Goal: Information Seeking & Learning: Understand process/instructions

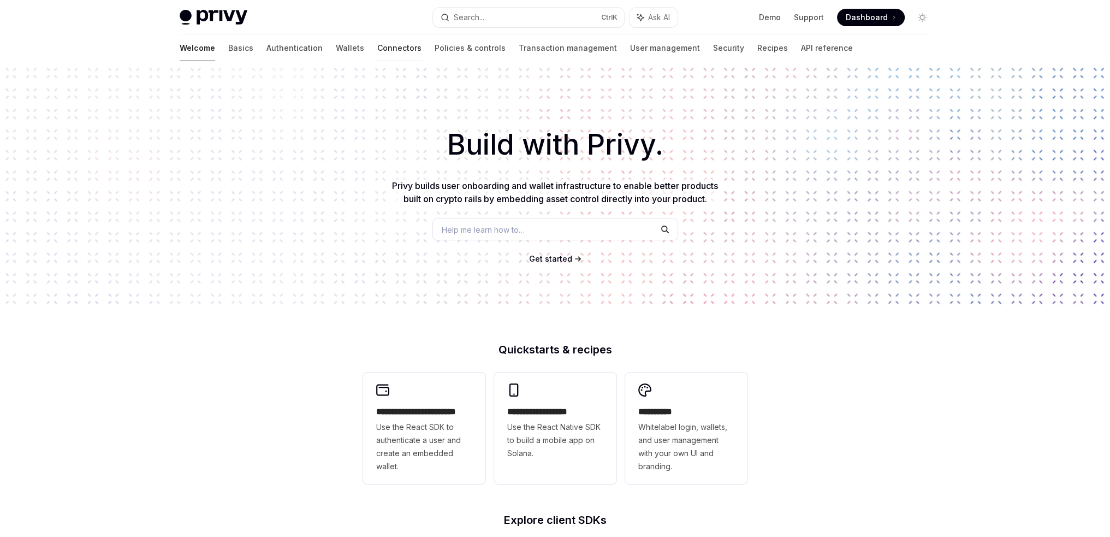
click at [377, 51] on link "Connectors" at bounding box center [399, 48] width 44 height 26
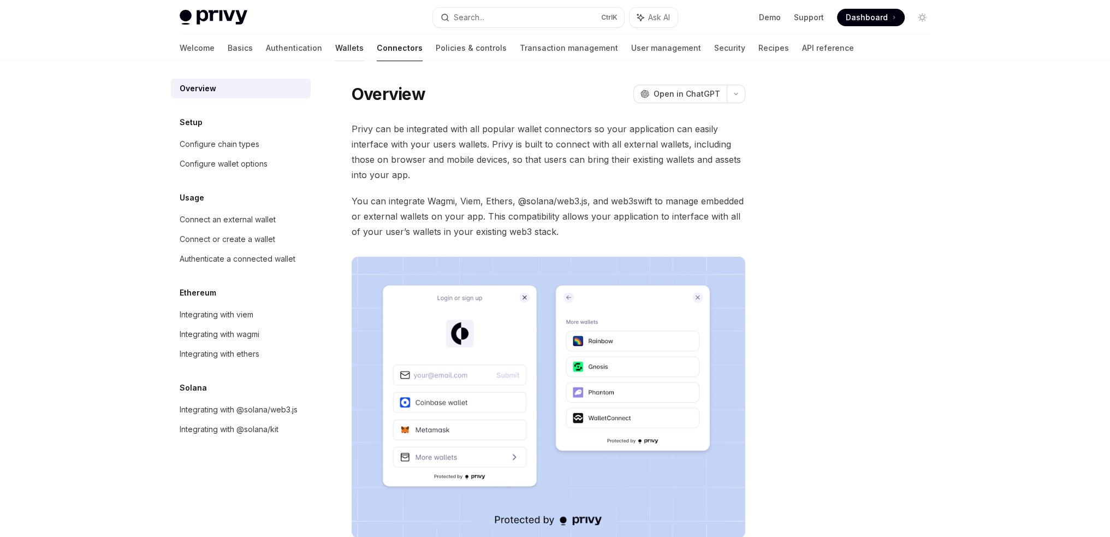
click at [335, 42] on link "Wallets" at bounding box center [349, 48] width 28 height 26
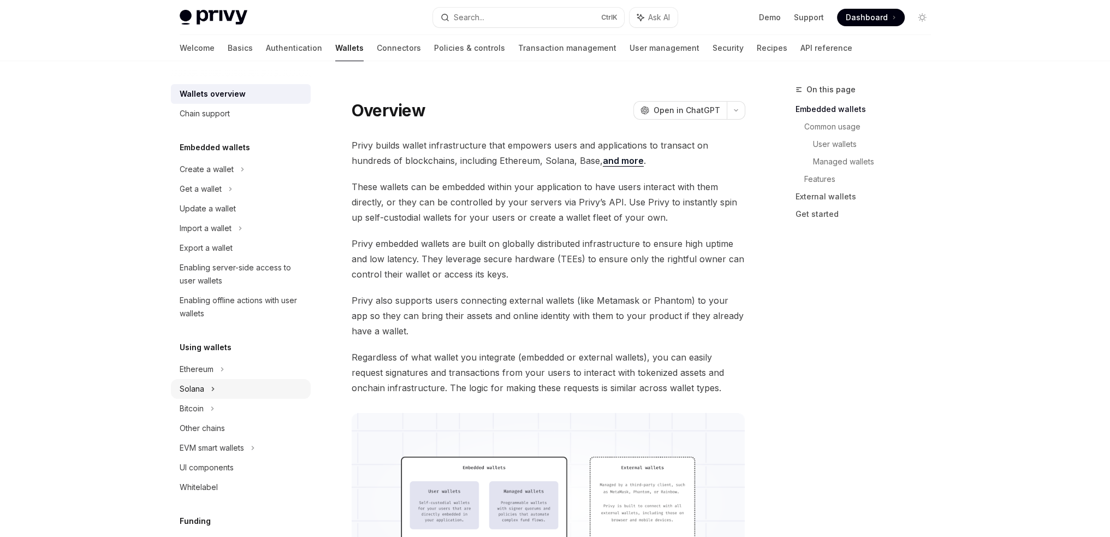
click at [214, 389] on icon at bounding box center [213, 388] width 4 height 13
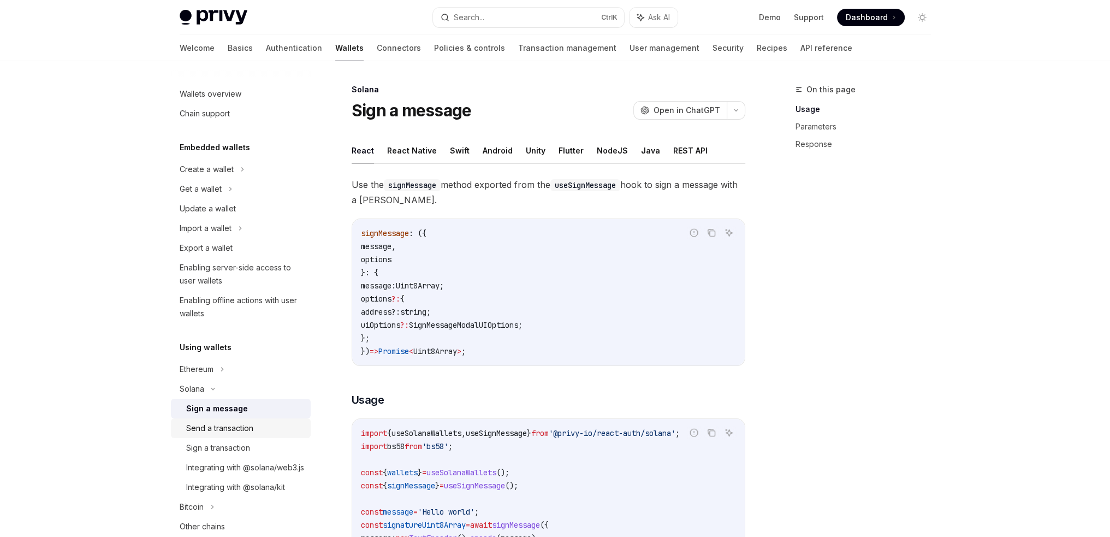
click at [259, 425] on div "Send a transaction" at bounding box center [245, 428] width 118 height 13
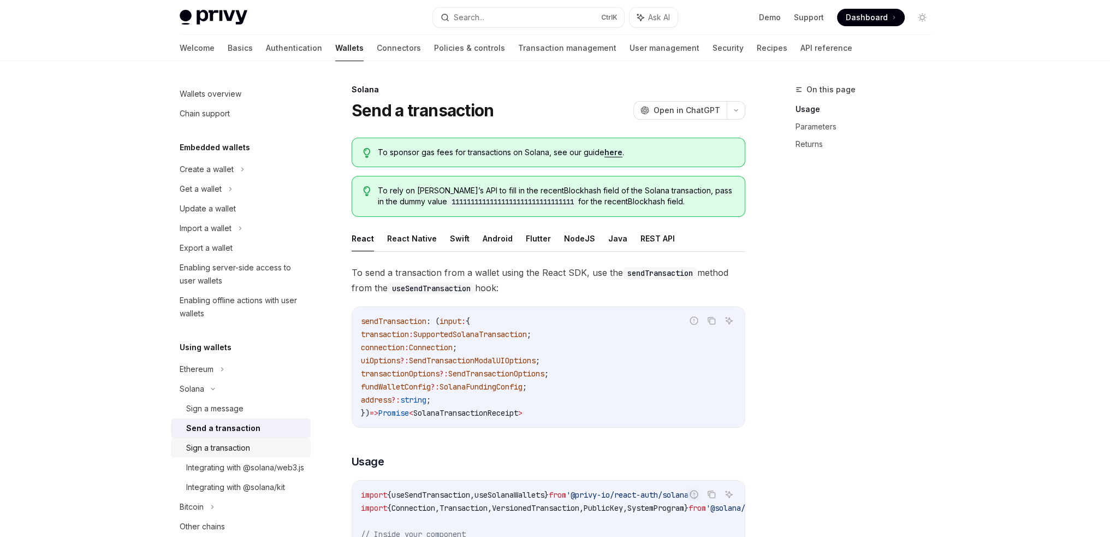
click at [240, 450] on div "Sign a transaction" at bounding box center [218, 447] width 64 height 13
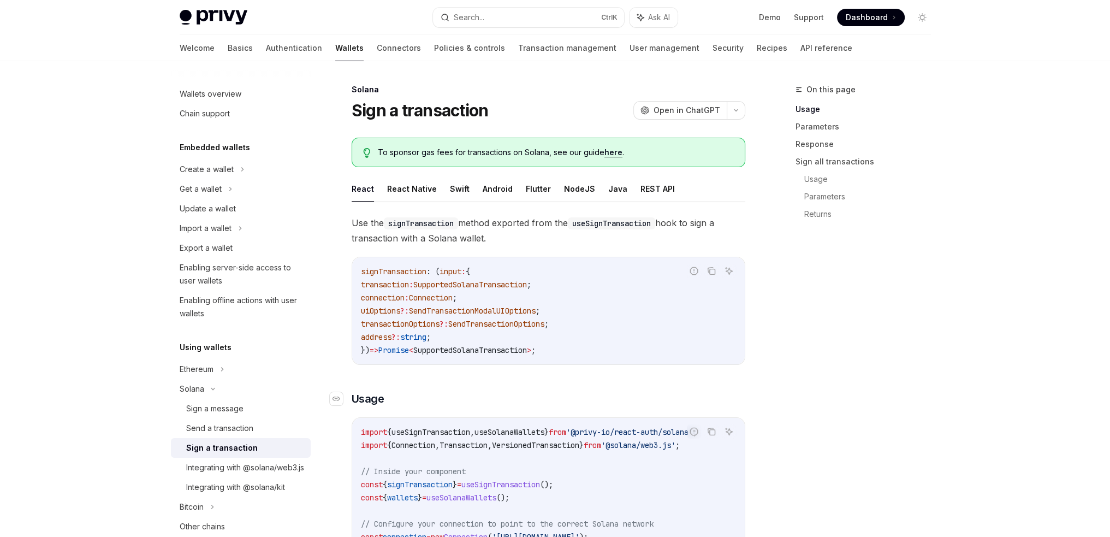
scroll to position [164, 0]
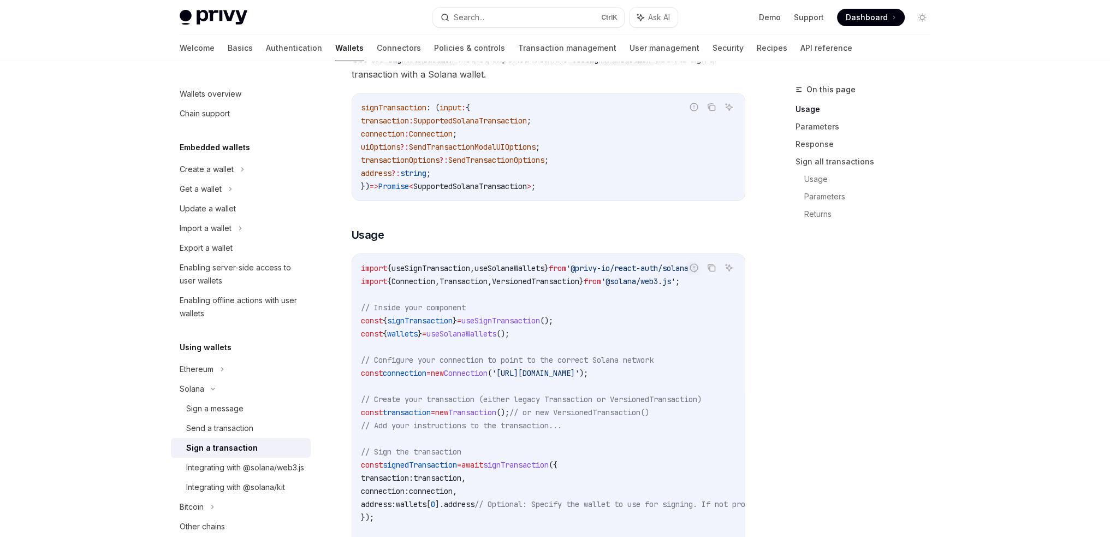
click at [595, 327] on code "import { useSignTransaction , useSolanaWallets } from '@privy-io/react-auth/sol…" at bounding box center [647, 406] width 572 height 288
click at [243, 432] on div "Send a transaction" at bounding box center [219, 428] width 67 height 13
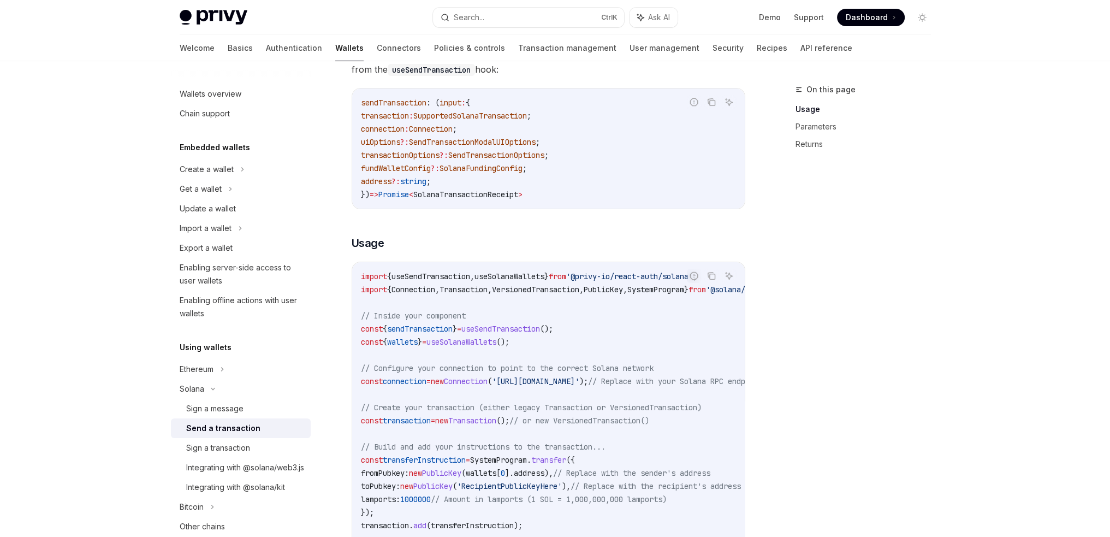
scroll to position [55, 0]
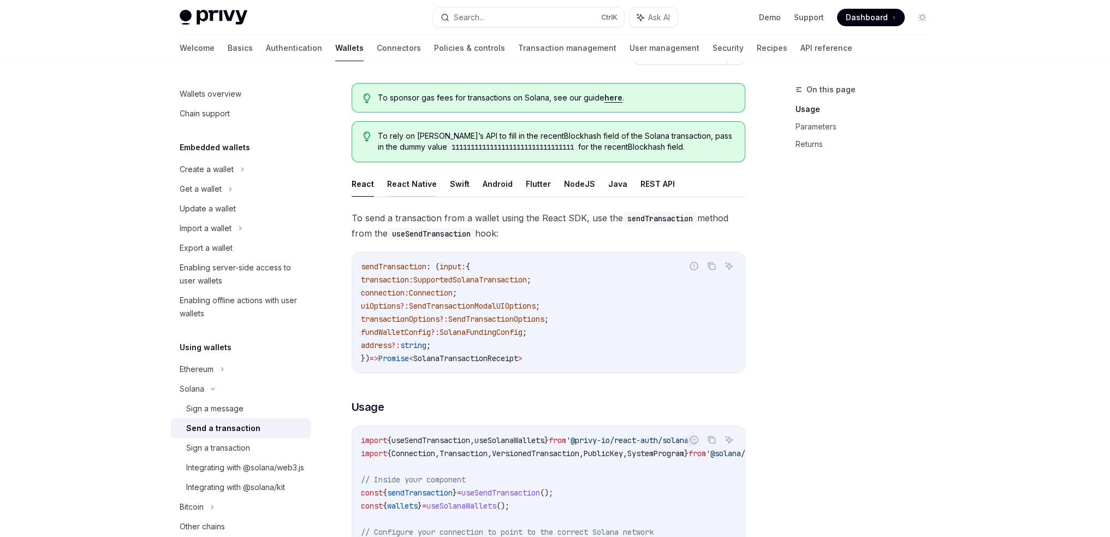
click at [402, 189] on button "React Native" at bounding box center [412, 184] width 50 height 26
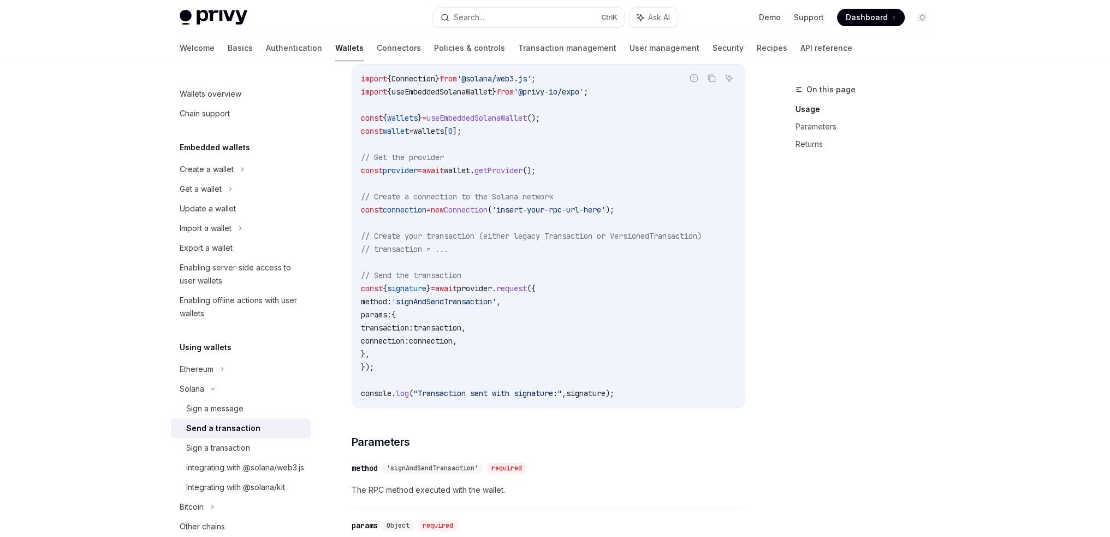
scroll to position [382, 0]
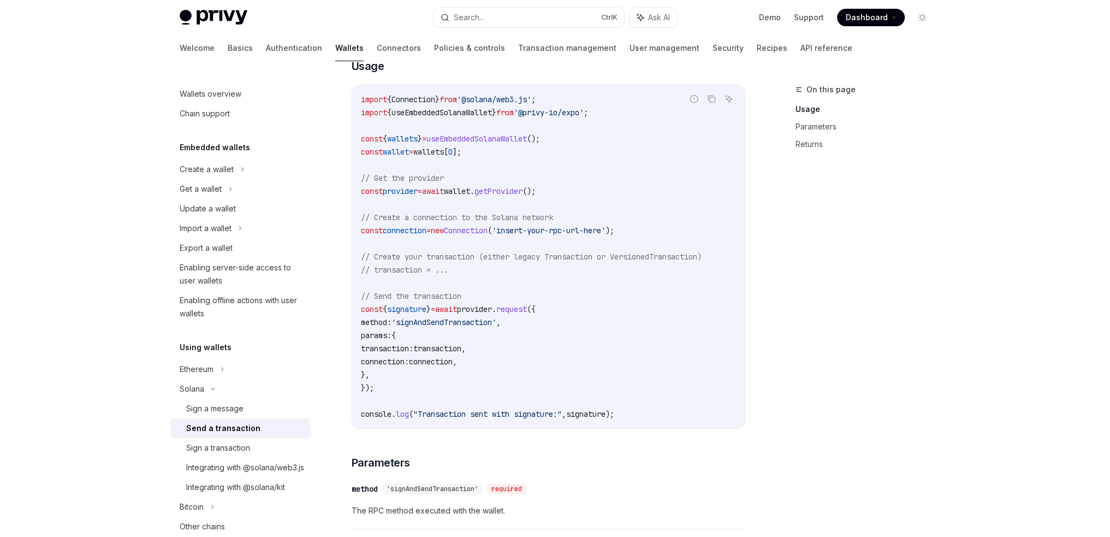
click at [139, 419] on div "Privy Docs home page Search... Ctrl K Ask AI Demo Support Dashboard Dashboard S…" at bounding box center [555, 343] width 1110 height 1451
click at [241, 410] on div "Sign a message" at bounding box center [214, 408] width 57 height 13
type textarea "*"
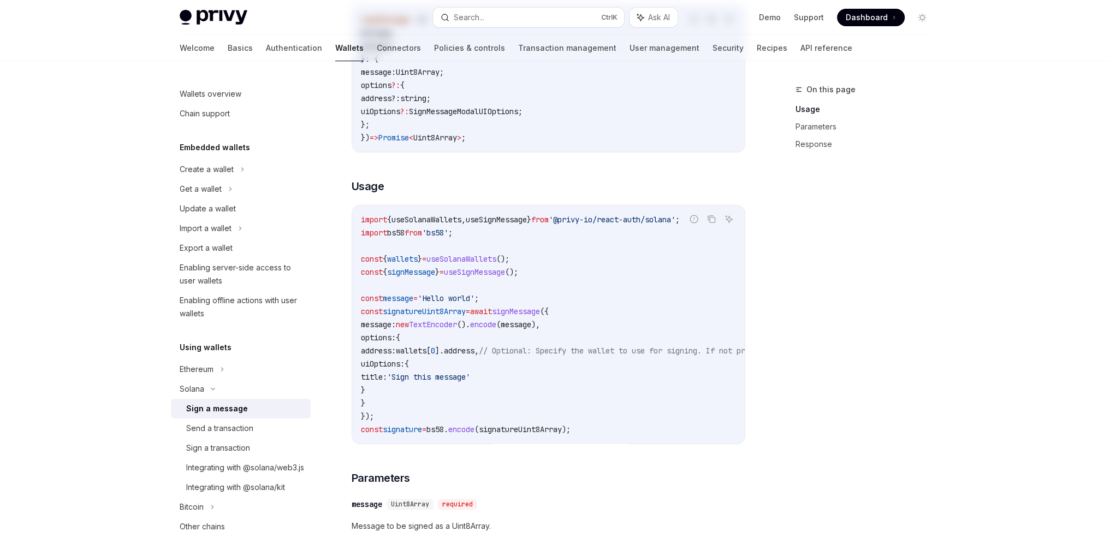
scroll to position [218, 0]
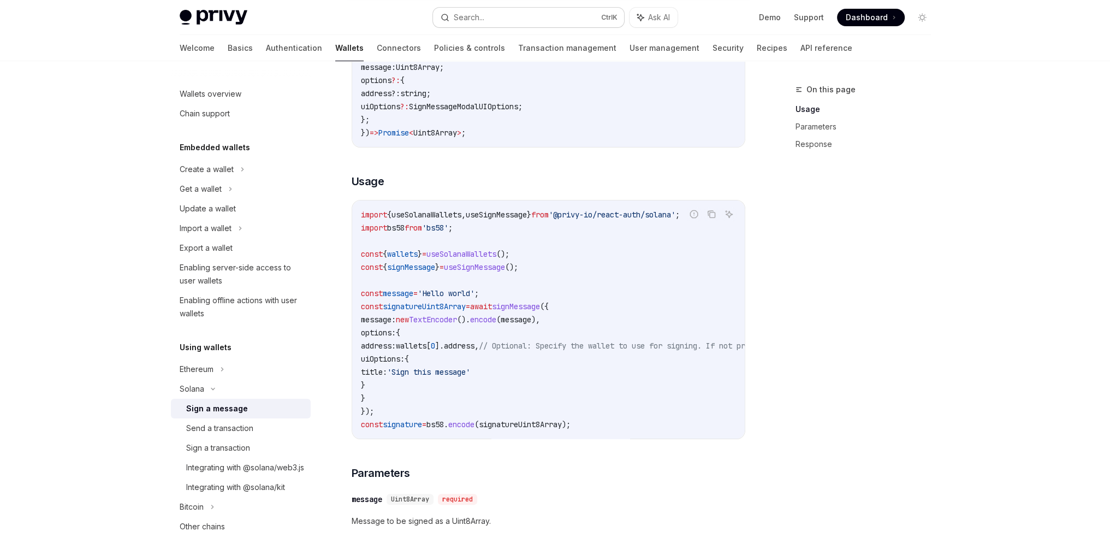
click at [567, 13] on button "Search... Ctrl K" at bounding box center [528, 18] width 191 height 20
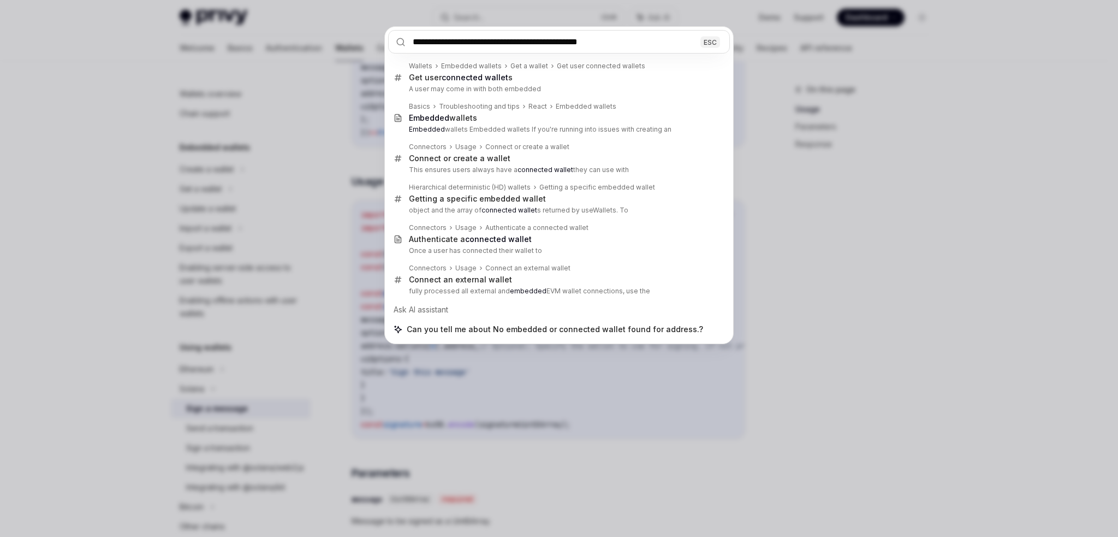
type input "**********"
drag, startPoint x: 642, startPoint y: 40, endPoint x: 322, endPoint y: 37, distance: 320.0
click at [328, 37] on div "**********" at bounding box center [559, 268] width 1118 height 537
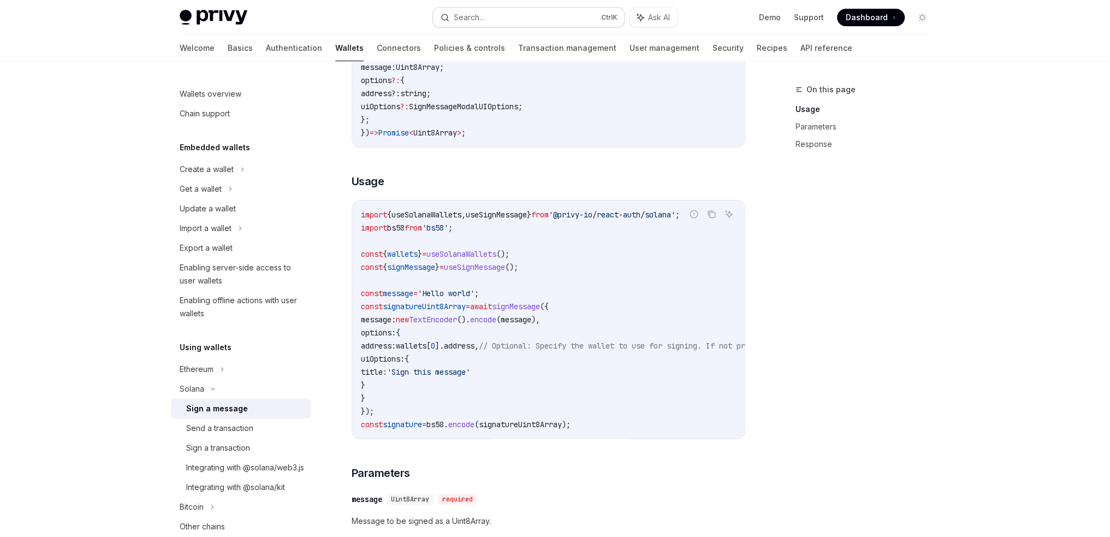
click at [528, 9] on button "Search... Ctrl K" at bounding box center [528, 18] width 191 height 20
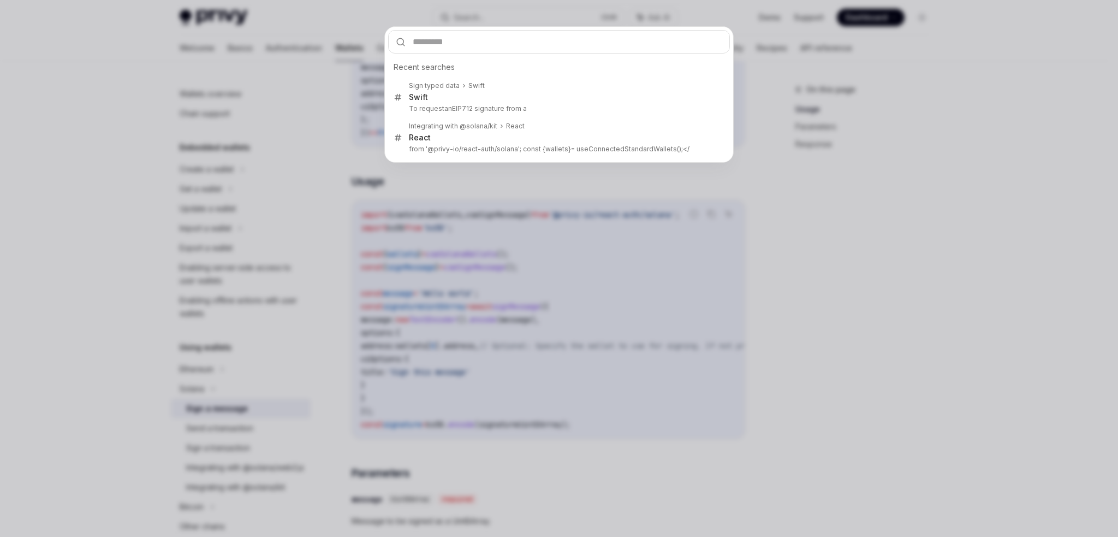
type input "**********"
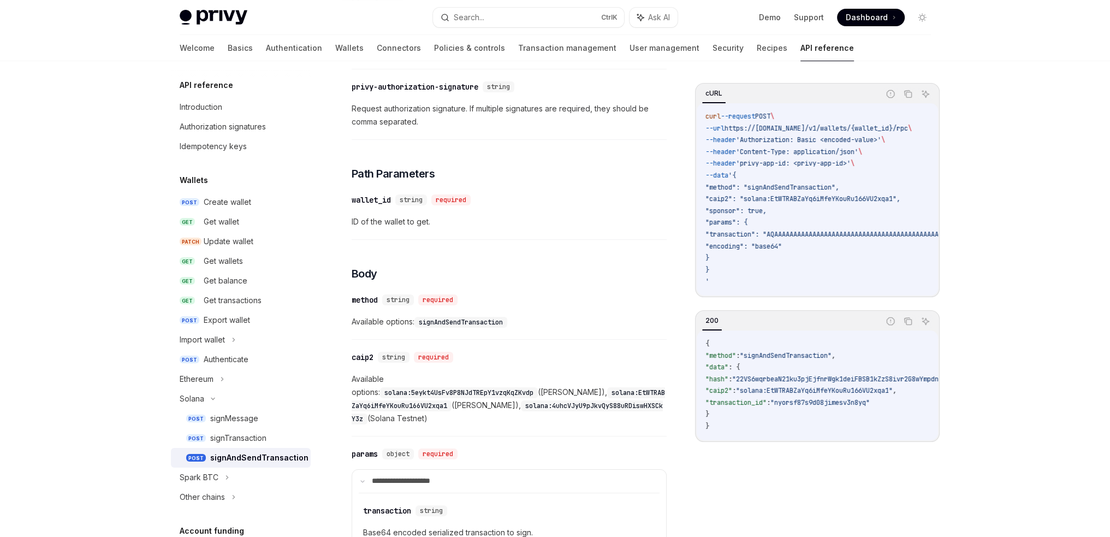
scroll to position [61, 0]
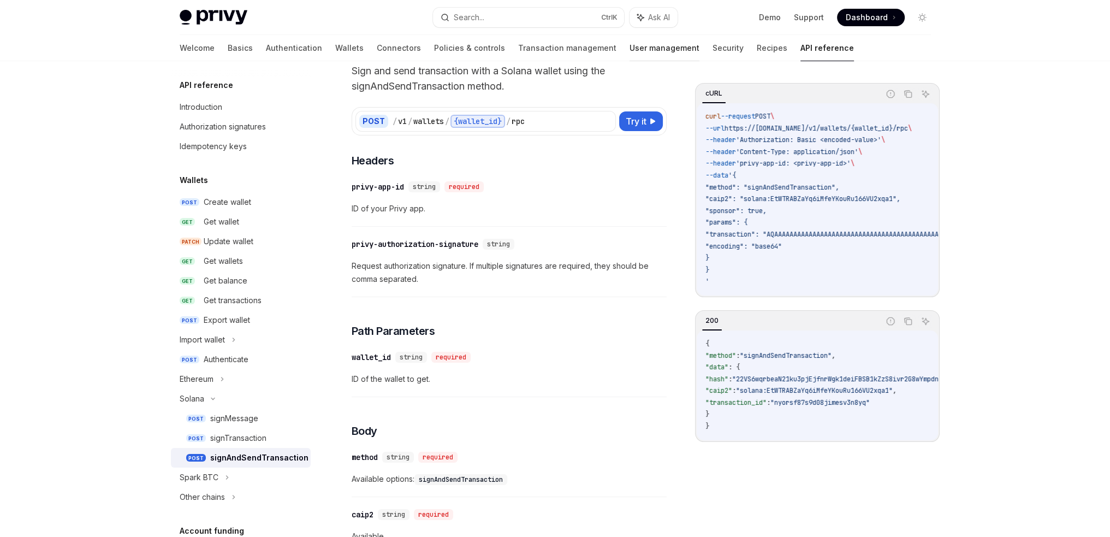
click at [630, 53] on link "User management" at bounding box center [665, 48] width 70 height 26
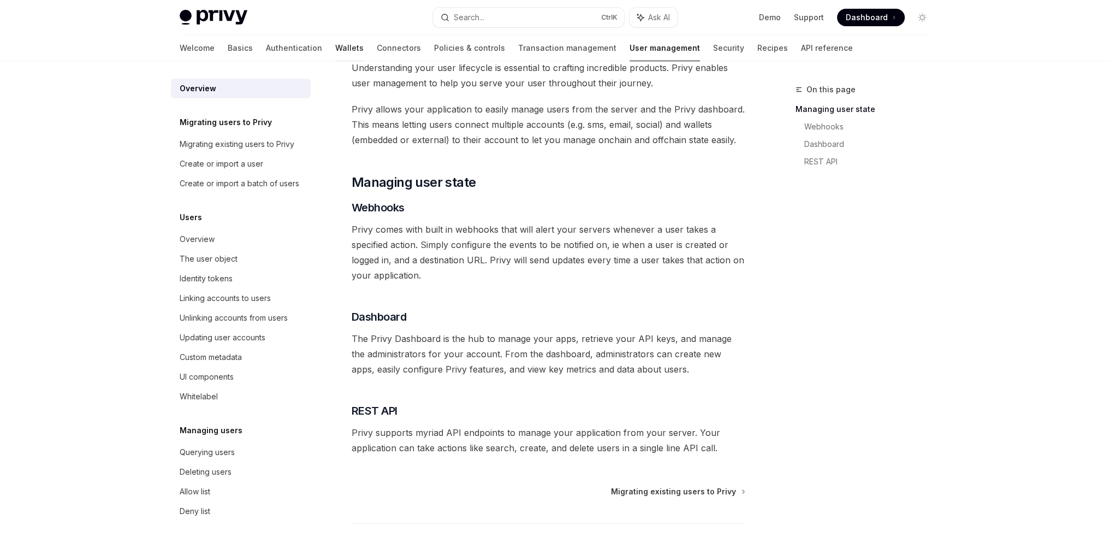
click at [335, 58] on link "Wallets" at bounding box center [349, 48] width 28 height 26
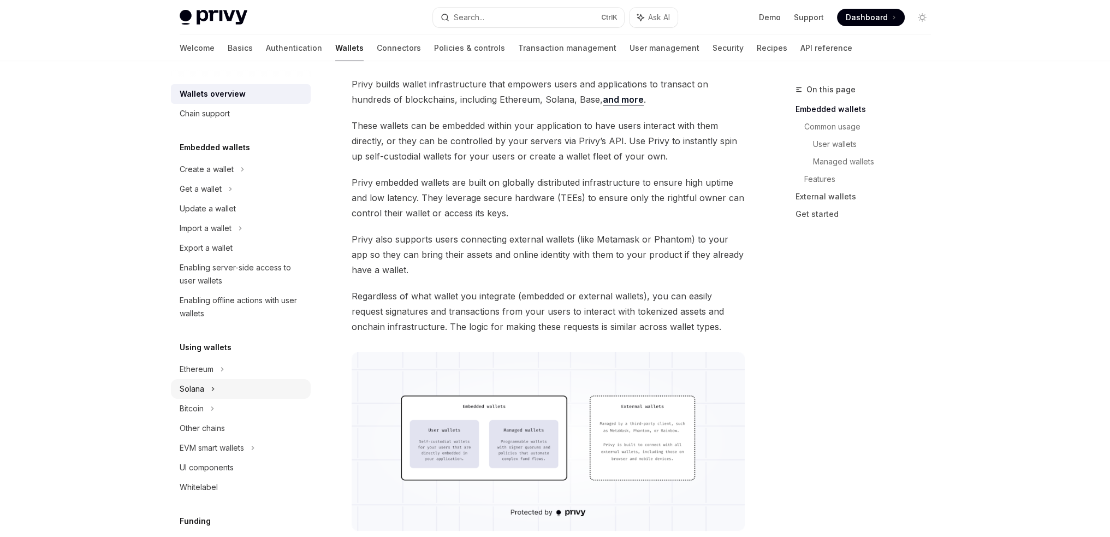
click at [214, 390] on icon at bounding box center [213, 388] width 4 height 13
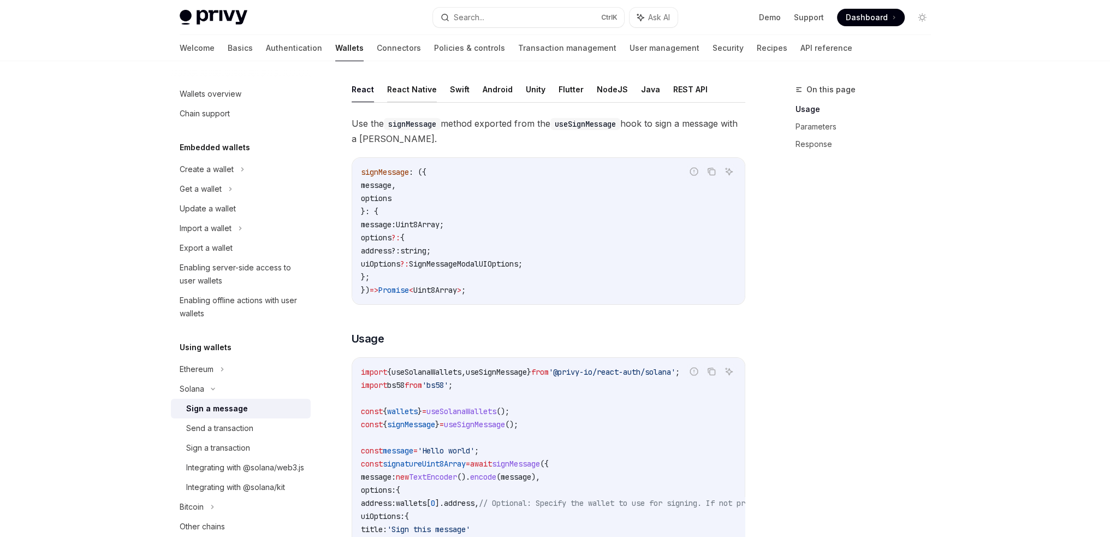
click at [407, 94] on button "React Native" at bounding box center [412, 89] width 50 height 26
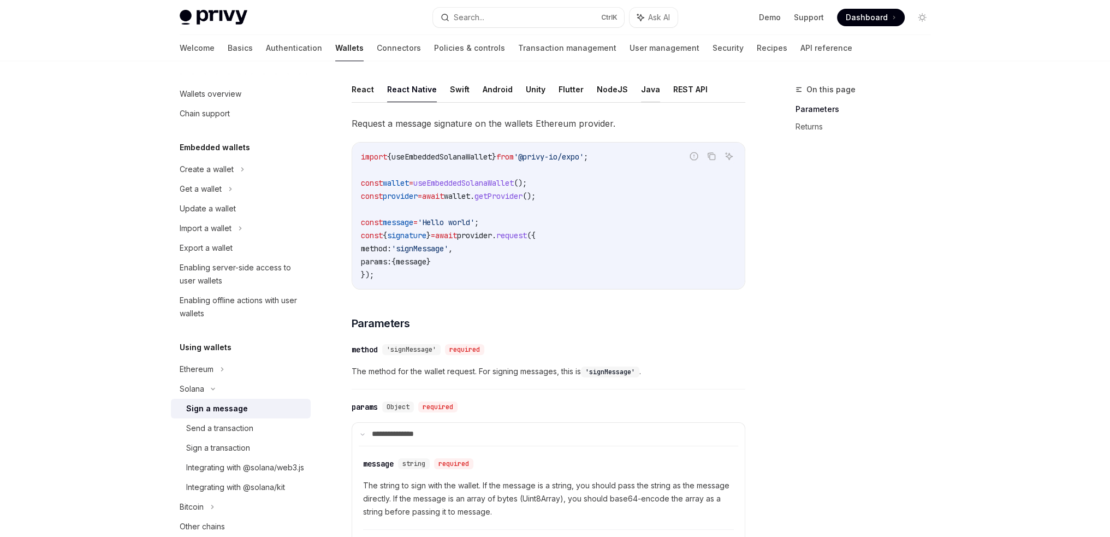
click at [641, 88] on button "Java" at bounding box center [650, 89] width 19 height 26
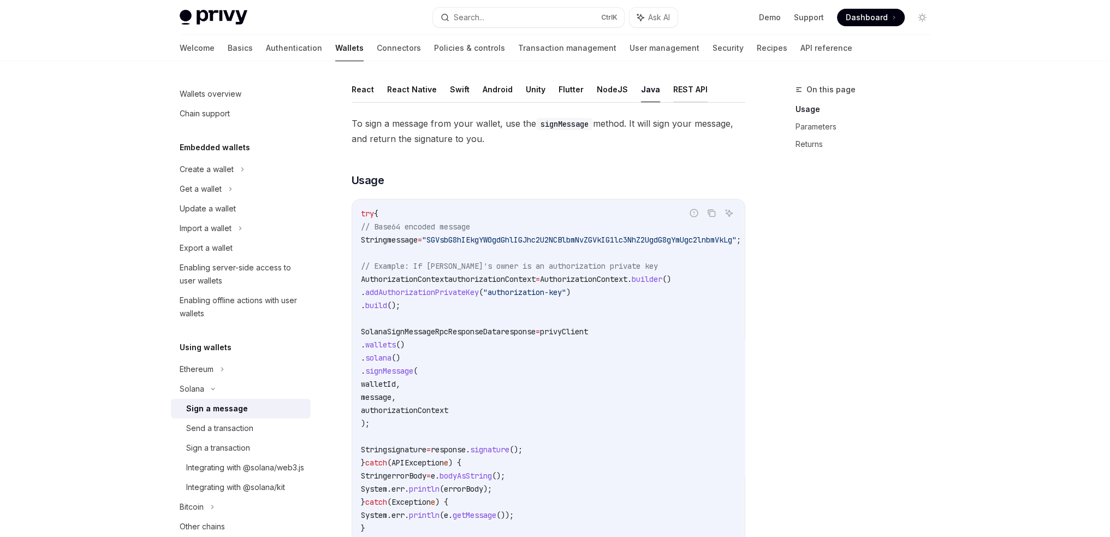
click at [686, 94] on button "REST API" at bounding box center [690, 89] width 34 height 26
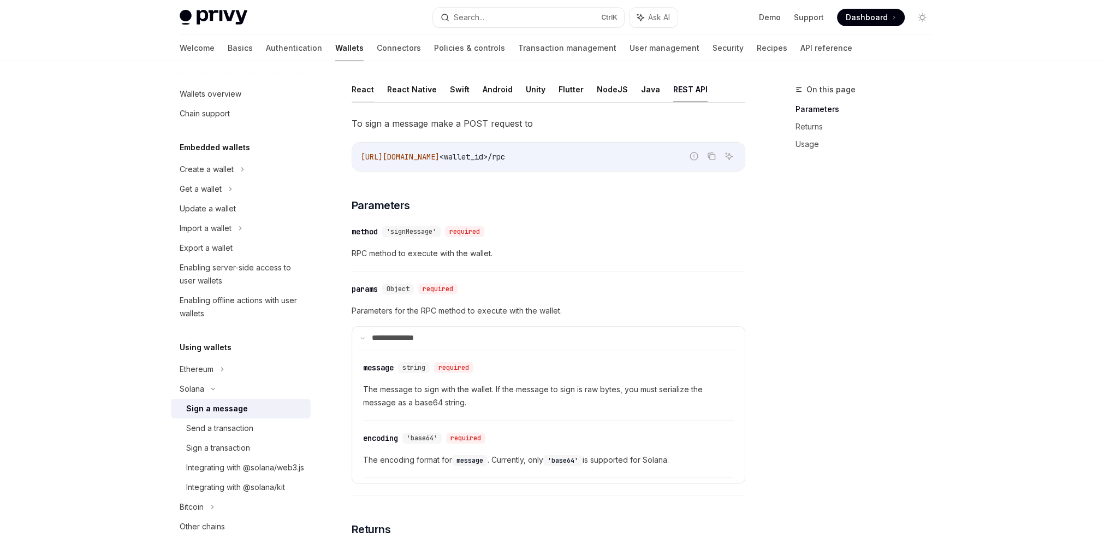
click at [360, 92] on button "React" at bounding box center [363, 89] width 22 height 26
type textarea "*"
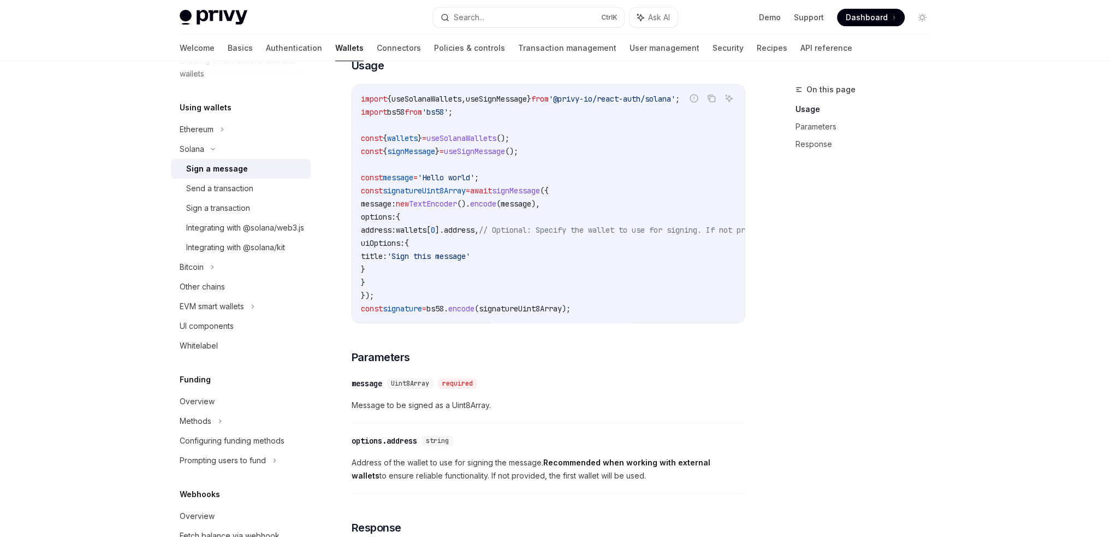
scroll to position [76, 0]
